Goal: Task Accomplishment & Management: Manage account settings

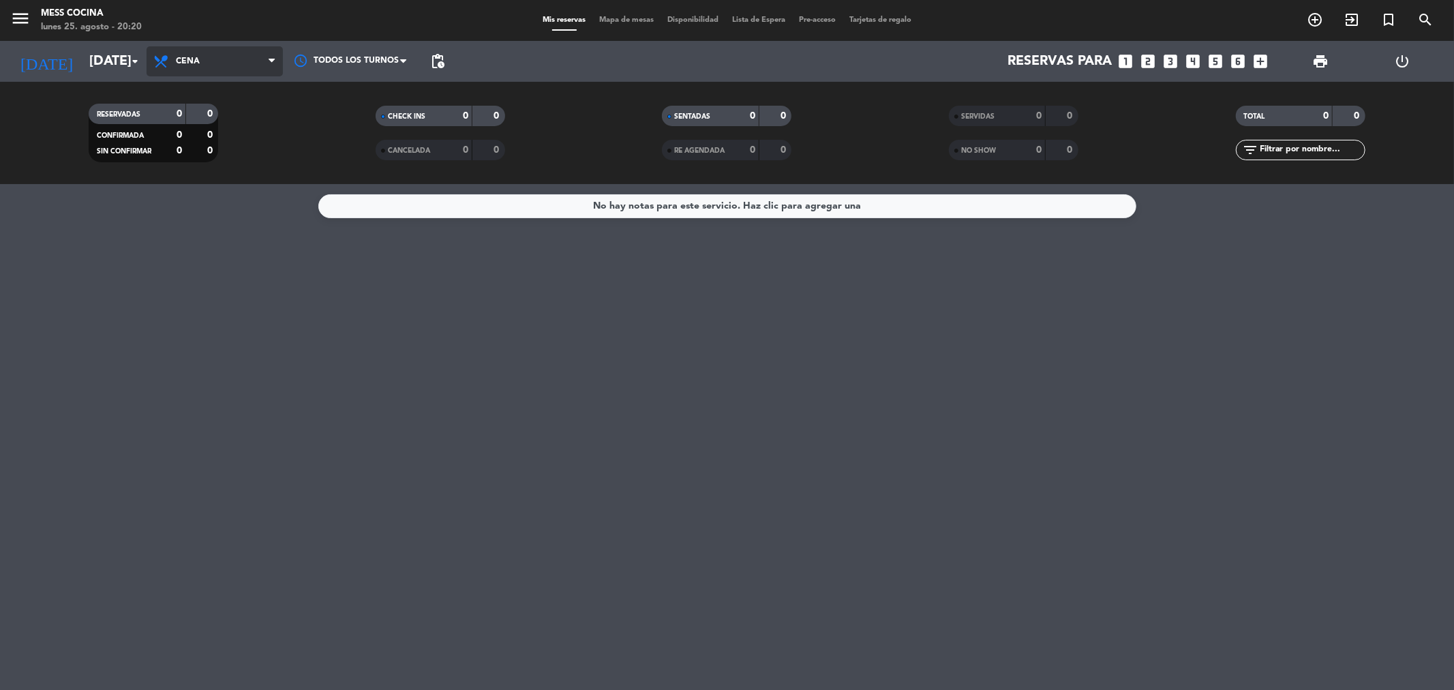
click at [154, 59] on icon at bounding box center [163, 61] width 20 height 16
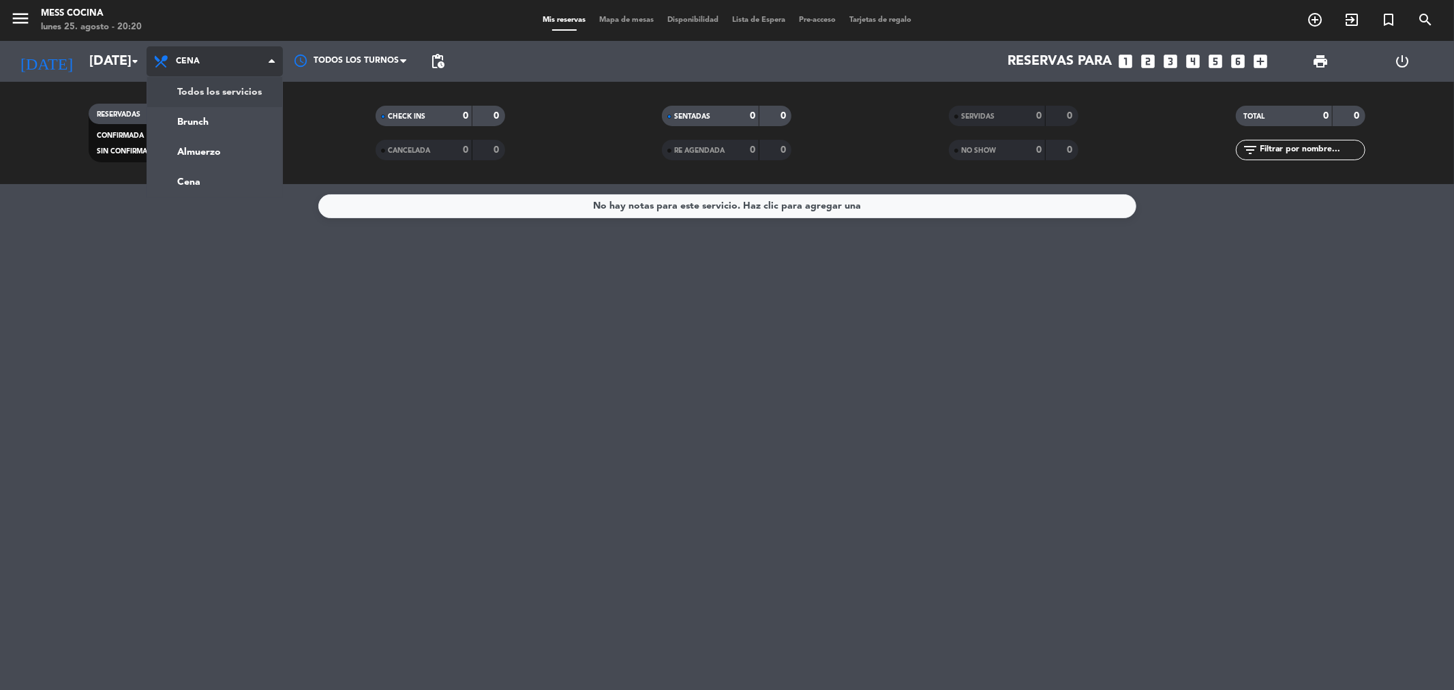
click at [150, 82] on div "menu Mess Cocina [DATE] 25. agosto - 20:20 Mis reservas Mapa de mesas Disponibi…" at bounding box center [727, 92] width 1454 height 184
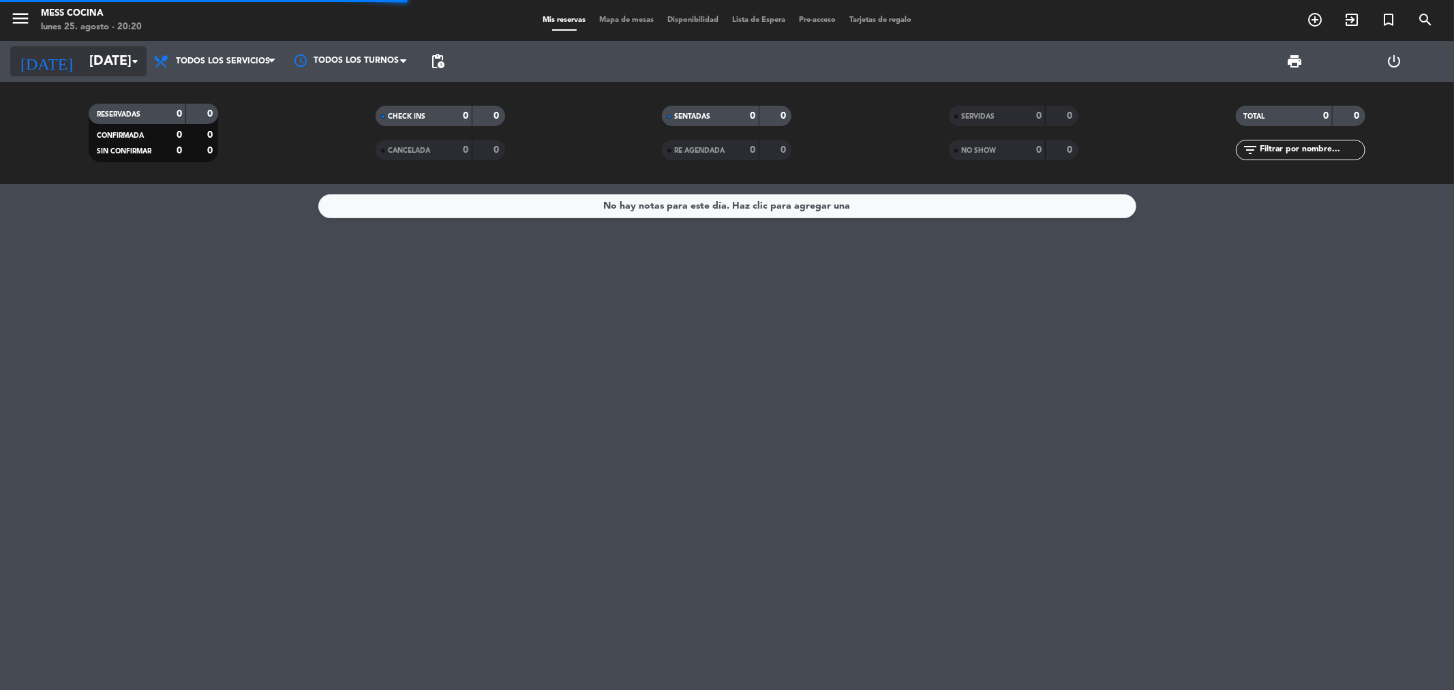
click at [128, 72] on input "[DATE]" at bounding box center [168, 61] width 173 height 30
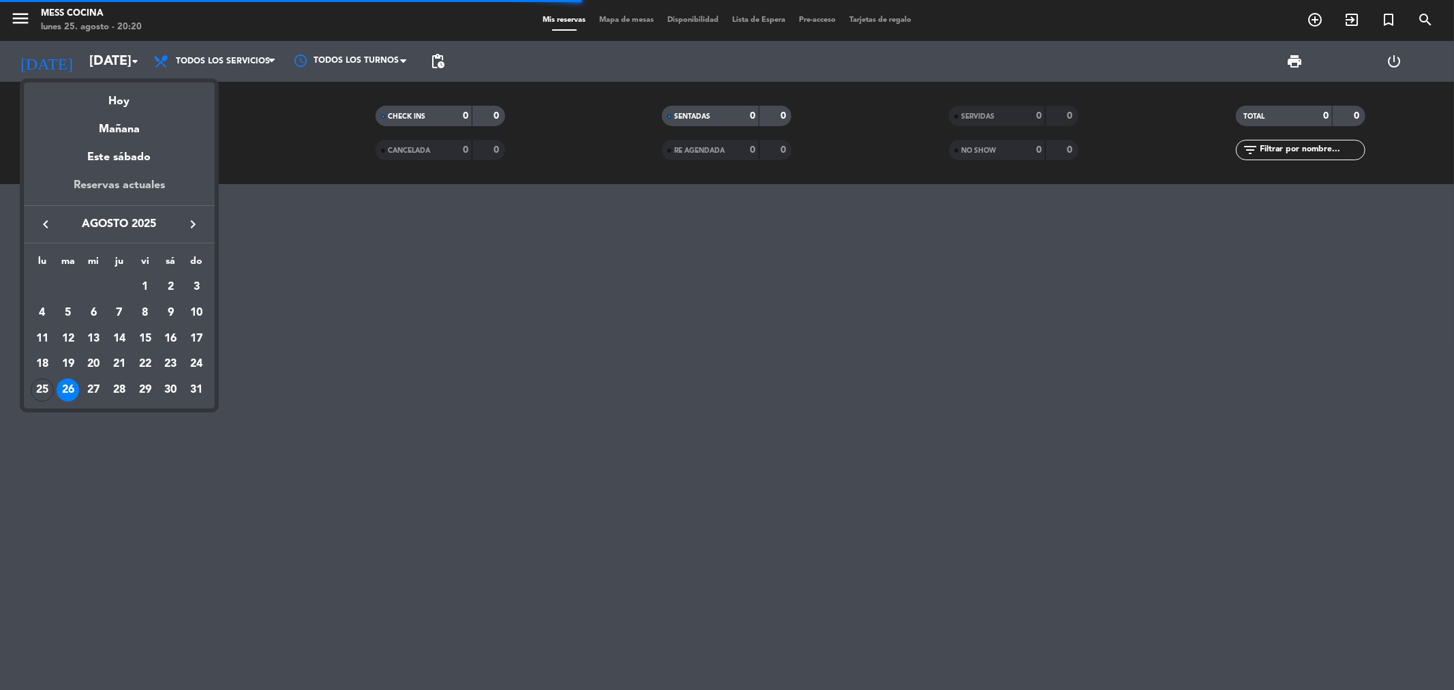
click at [127, 191] on div "Reservas actuales" at bounding box center [119, 191] width 191 height 28
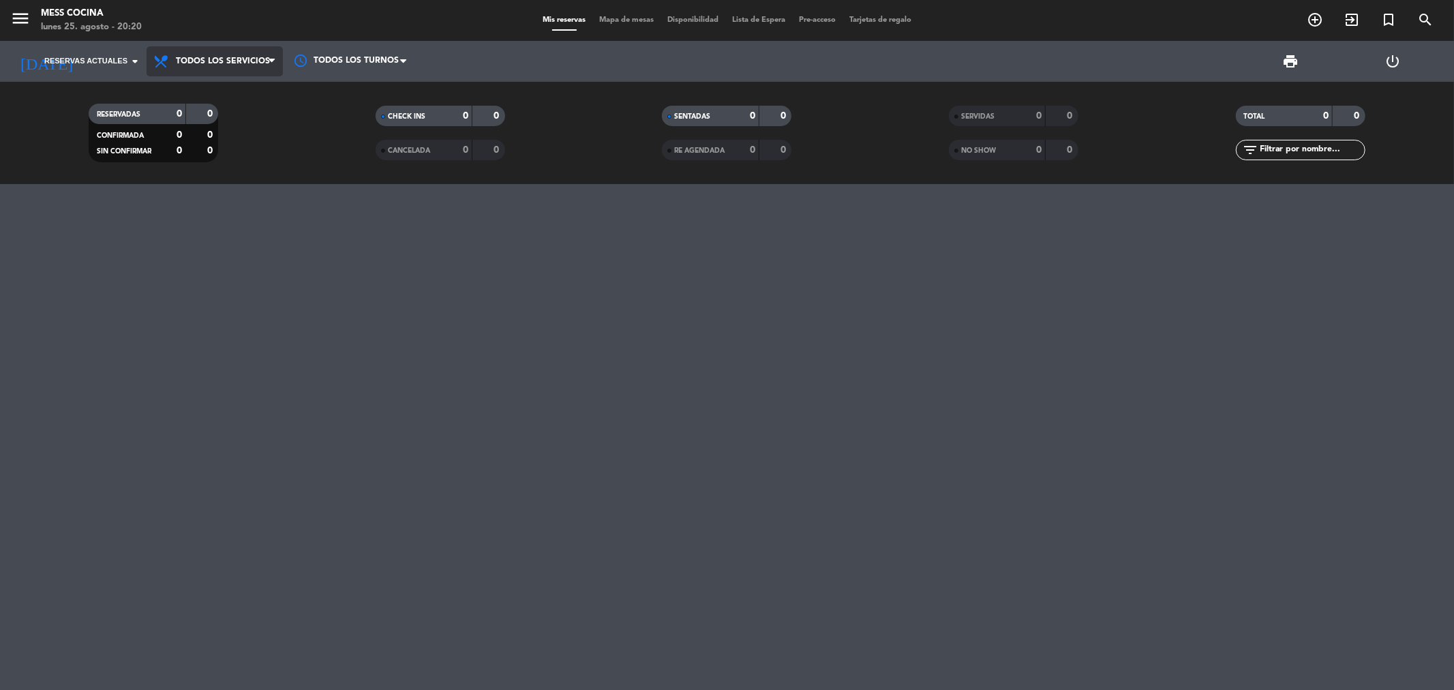
click at [222, 71] on span "Todos los servicios" at bounding box center [215, 61] width 136 height 30
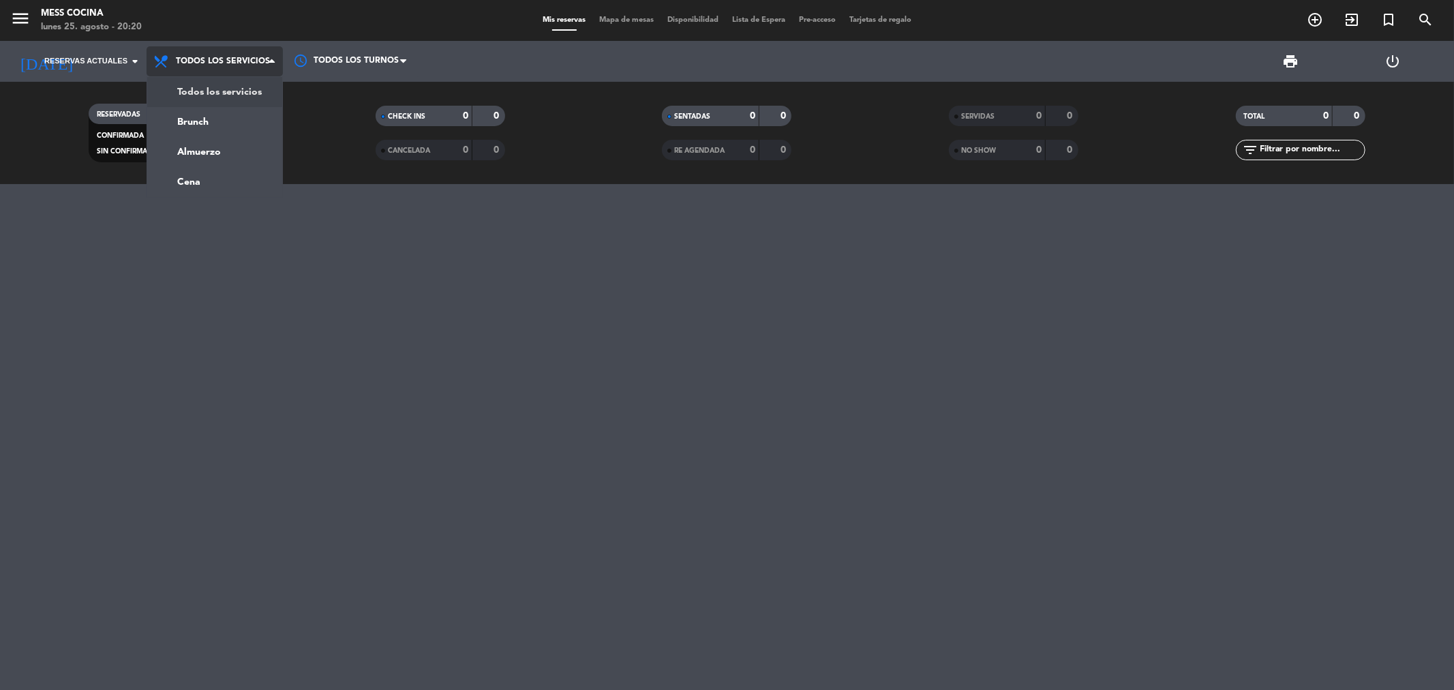
click at [226, 100] on div "menu Mess Cocina [DATE] 25. agosto - 20:20 Mis reservas Mapa de mesas Disponibi…" at bounding box center [727, 92] width 1454 height 184
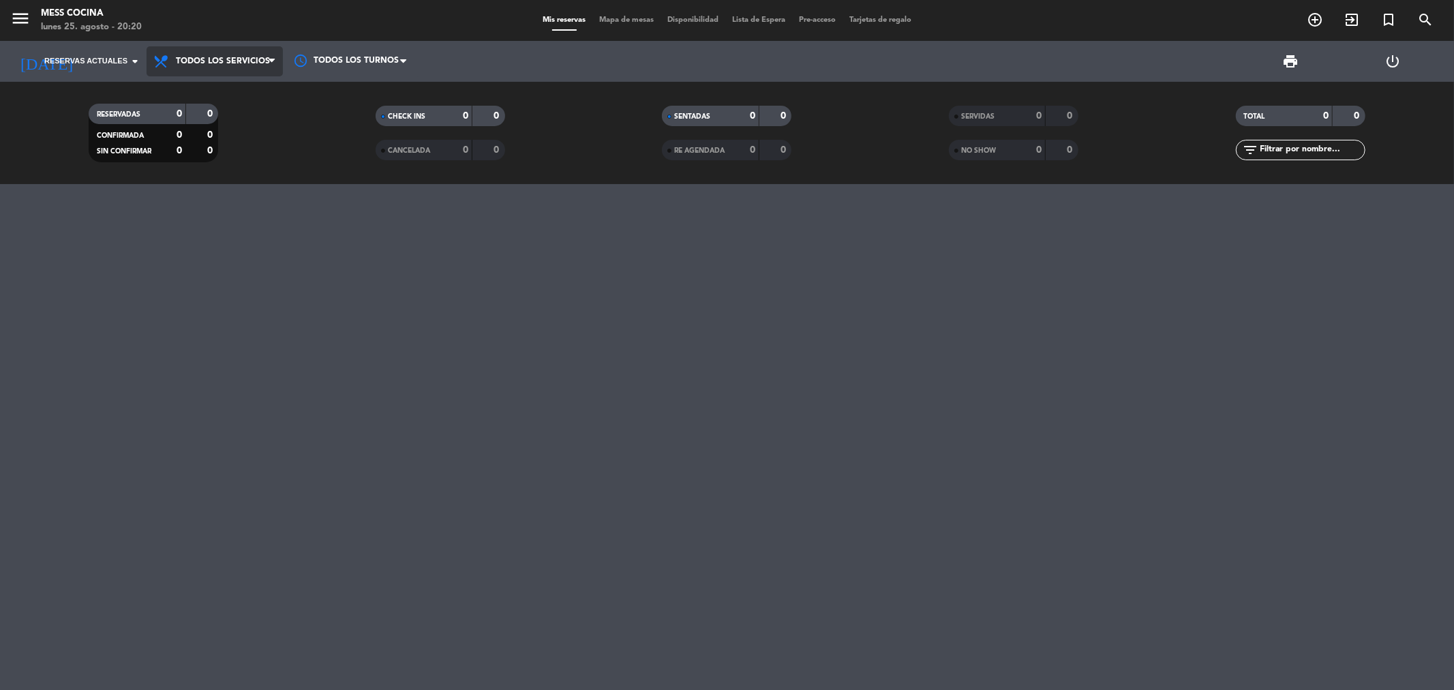
click at [230, 59] on span "Todos los servicios" at bounding box center [223, 62] width 94 height 10
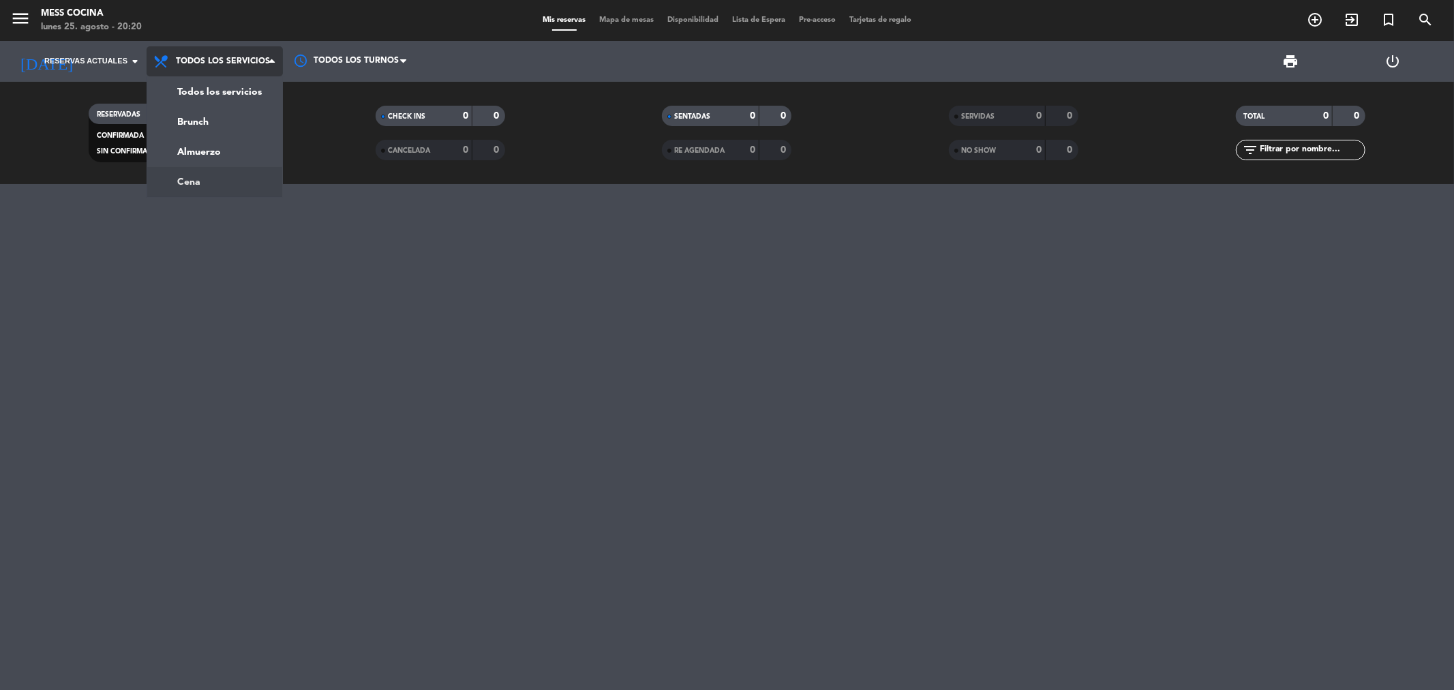
click at [213, 179] on div "menu Mess Cocina [DATE] 25. agosto - 20:20 Mis reservas Mapa de mesas Disponibi…" at bounding box center [727, 92] width 1454 height 184
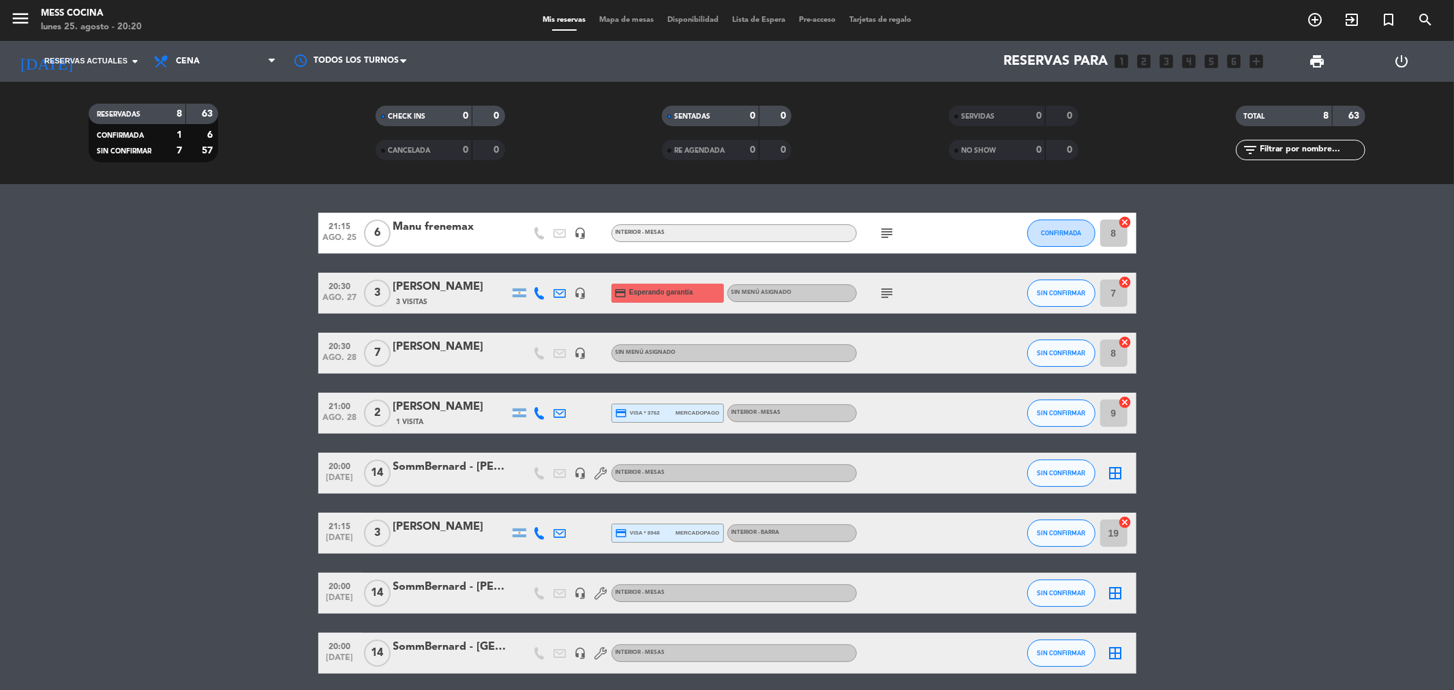
drag, startPoint x: 212, startPoint y: 264, endPoint x: 1372, endPoint y: 510, distance: 1185.7
click at [1372, 510] on bookings-row "21:15 [DATE] 6 Manu frenemax headset_mic INTERIOR - MESAS subject CONFIRMADA 8 …" at bounding box center [727, 443] width 1454 height 461
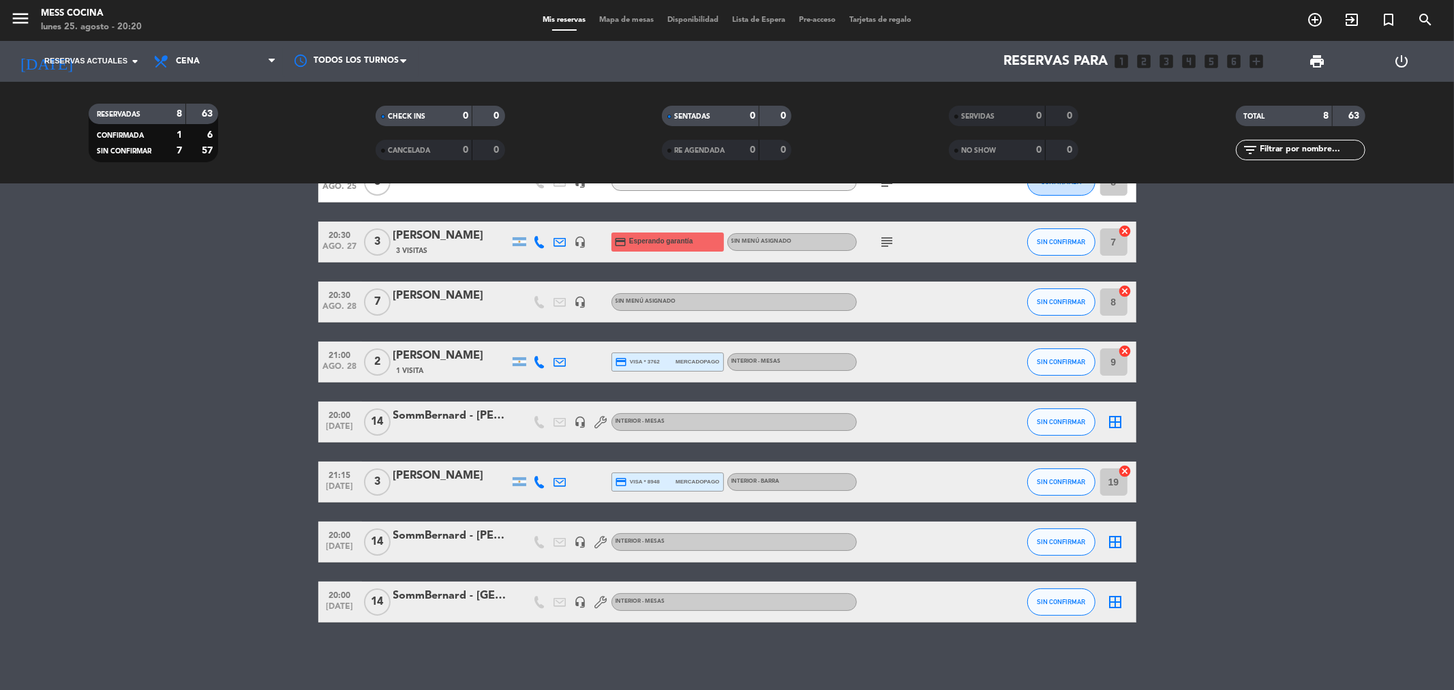
click at [424, 602] on div "SommBernard - [GEOGRAPHIC_DATA][PERSON_NAME]" at bounding box center [451, 596] width 116 height 18
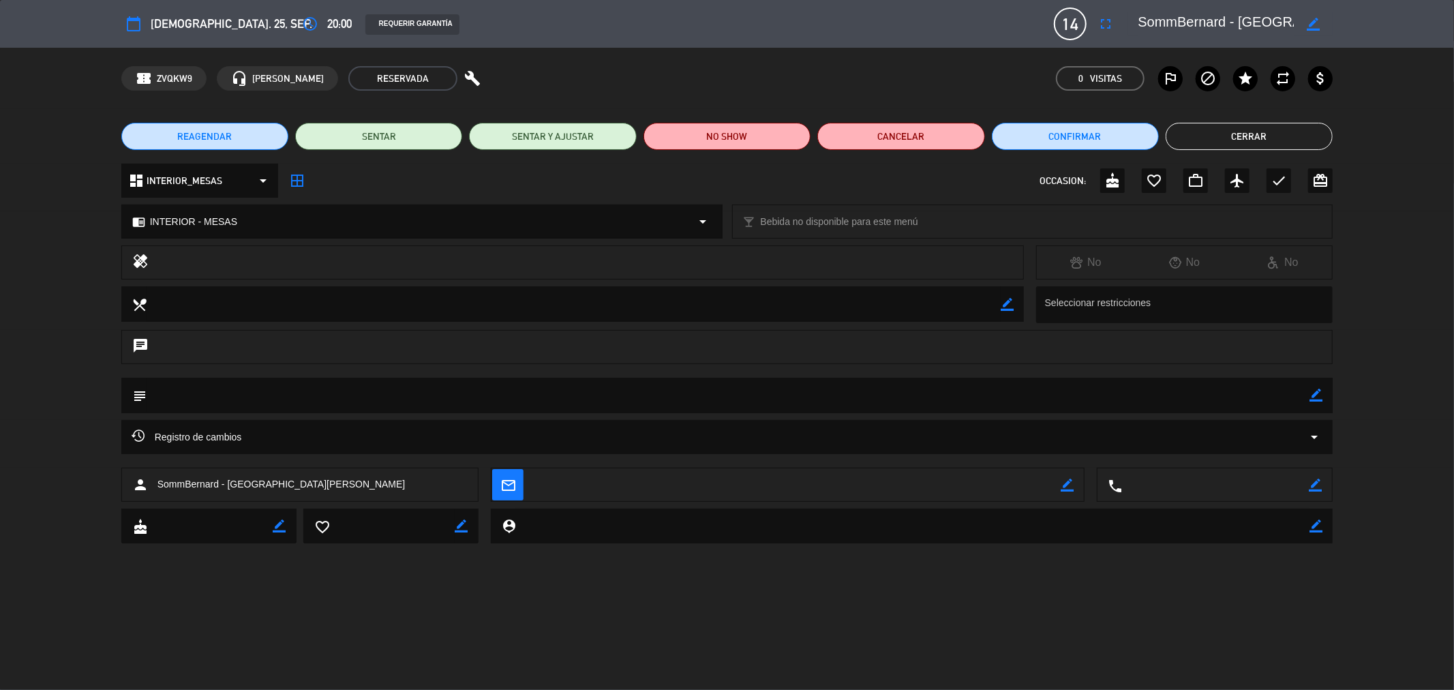
click at [1210, 151] on div "REAGENDAR SENTAR SENTAR Y AJUSTAR NO SHOW Cancelar Confirmar Cerrar" at bounding box center [727, 136] width 1454 height 55
click at [1210, 141] on button "Cerrar" at bounding box center [1248, 136] width 167 height 27
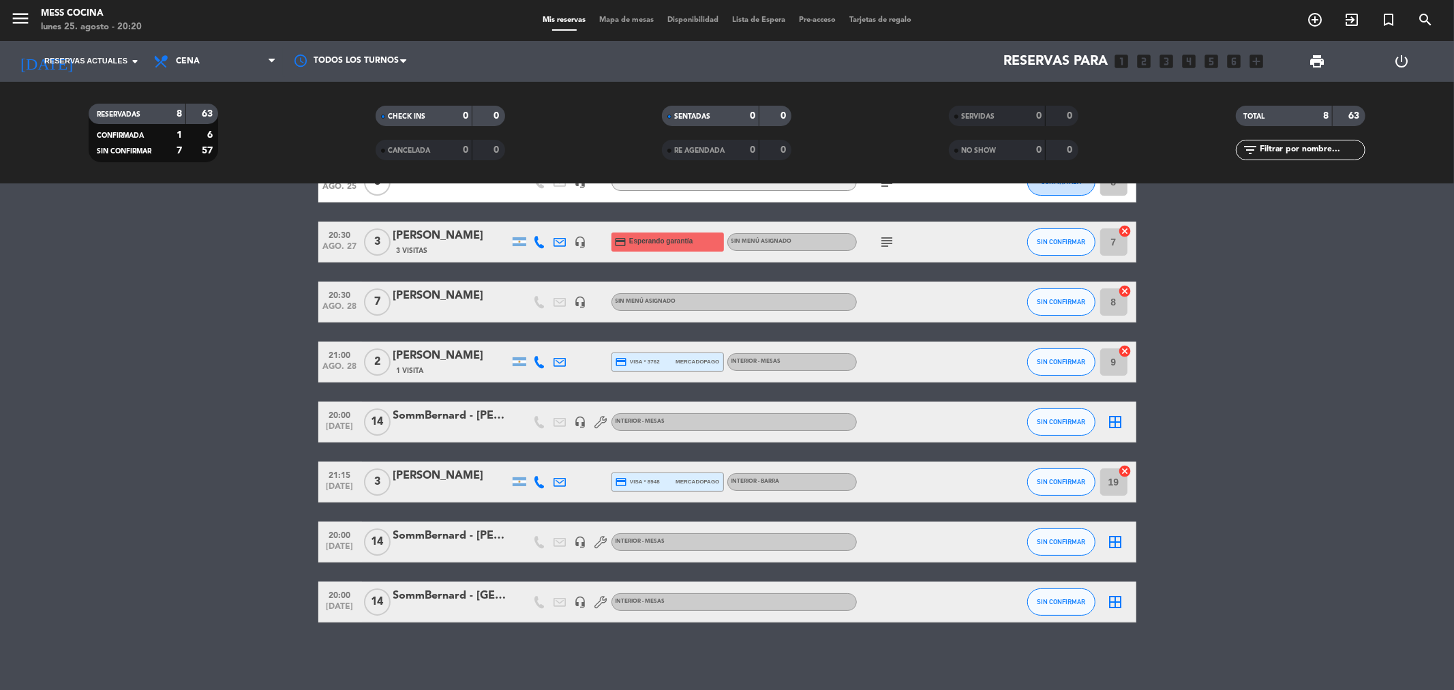
click at [881, 237] on icon "subject" at bounding box center [887, 242] width 16 height 16
click at [239, 48] on span "Cena" at bounding box center [215, 61] width 136 height 30
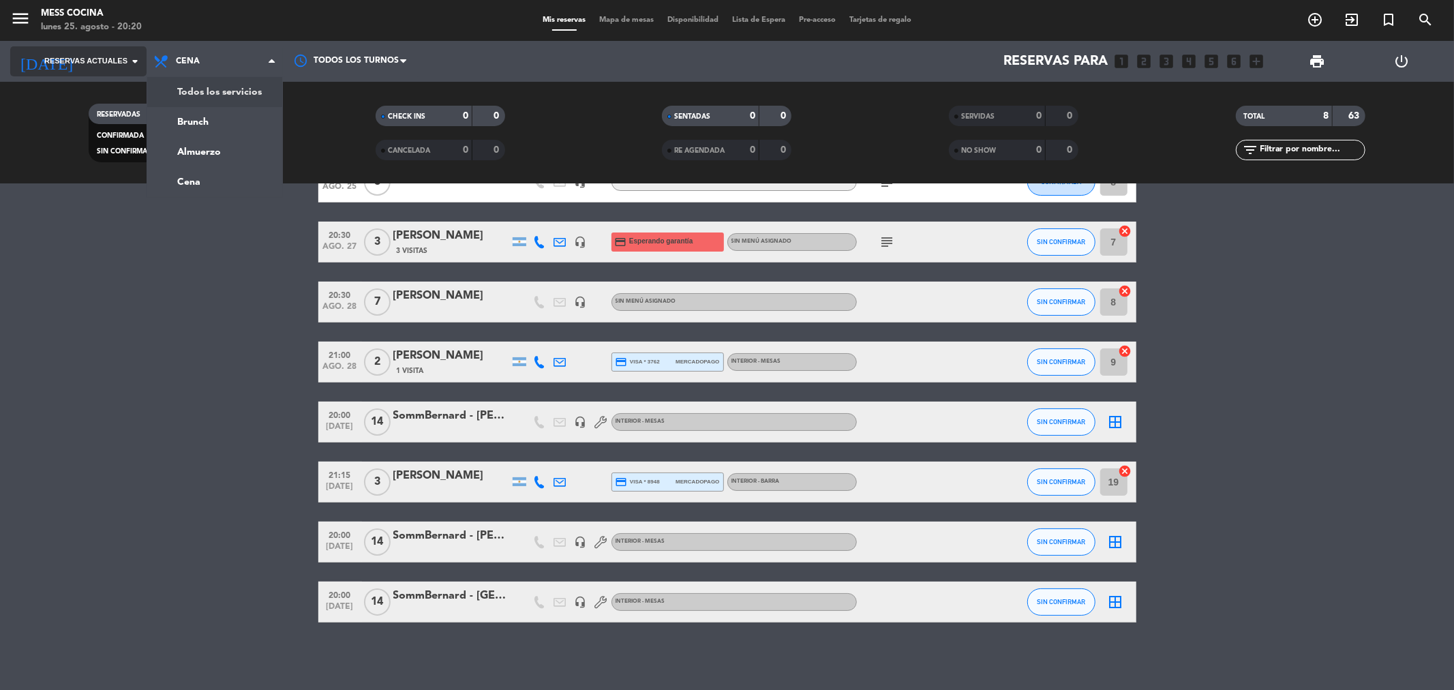
click at [129, 51] on input at bounding box center [168, 61] width 173 height 30
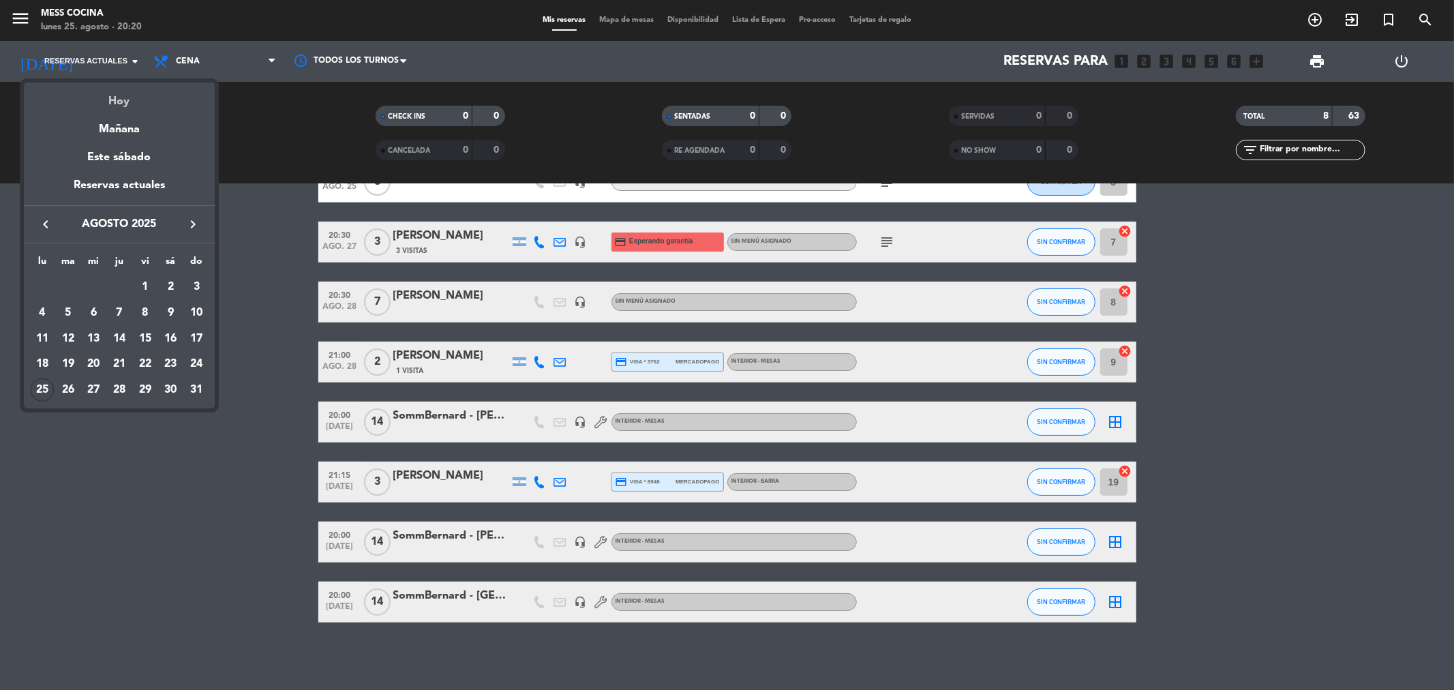
click at [127, 92] on div "Hoy" at bounding box center [119, 96] width 191 height 28
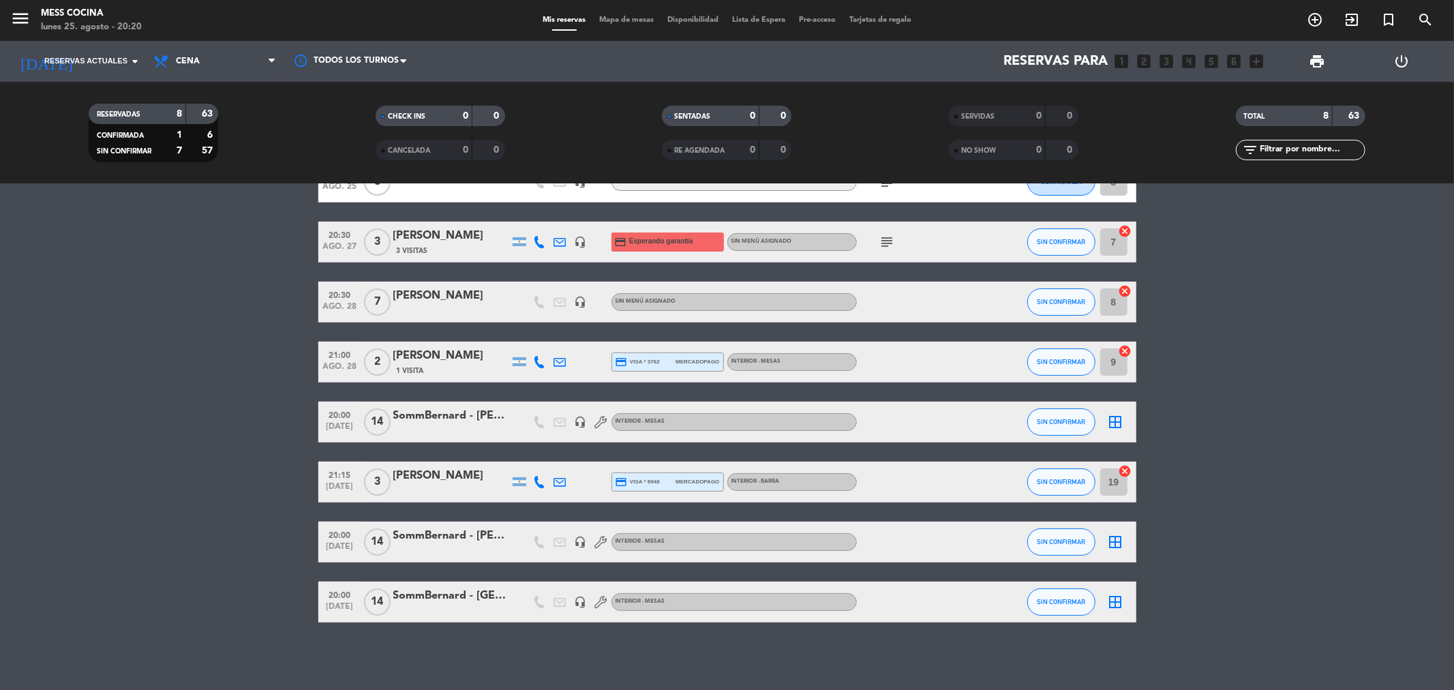
type input "lun. 25 ago."
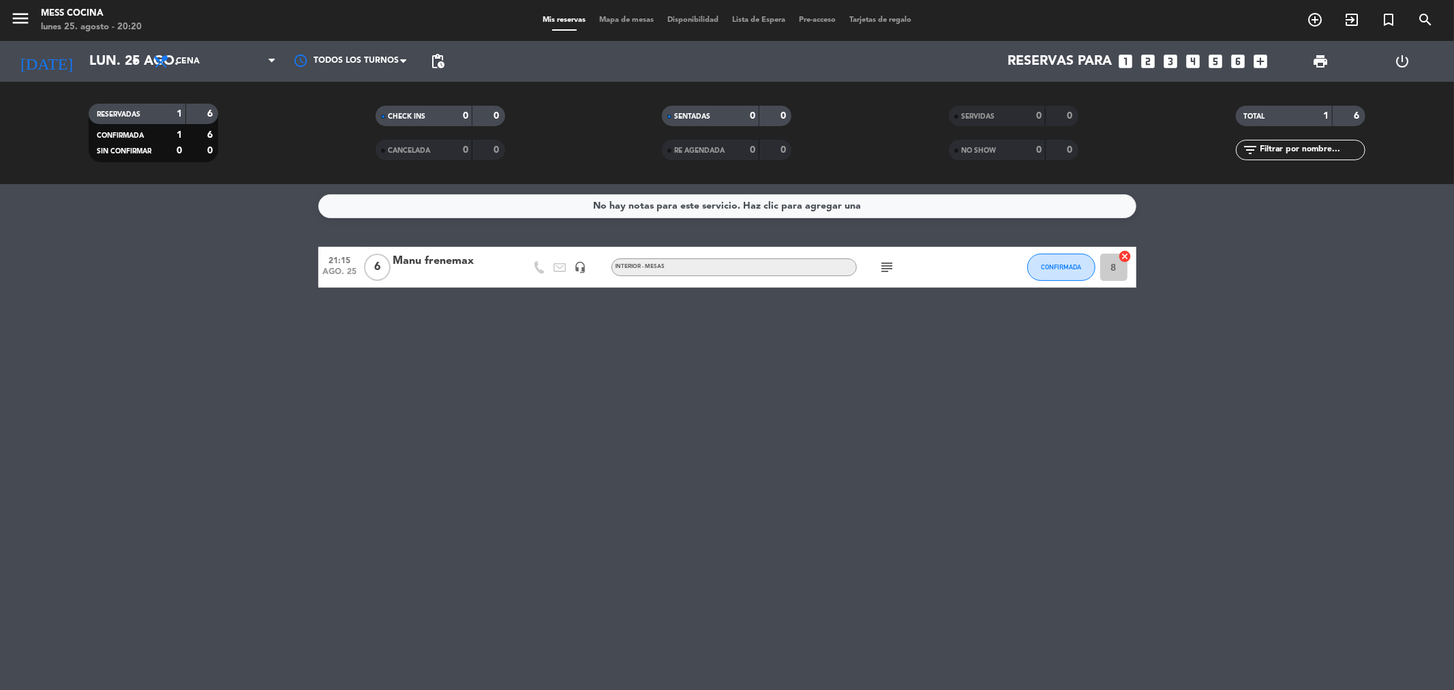
drag, startPoint x: 65, startPoint y: 153, endPoint x: 675, endPoint y: 384, distance: 652.5
click at [675, 384] on ng-component "menu Mess Cocina [DATE] 25. agosto - 20:20 Mis reservas Mapa de mesas Disponibi…" at bounding box center [727, 345] width 1454 height 690
